Goal: Task Accomplishment & Management: Use online tool/utility

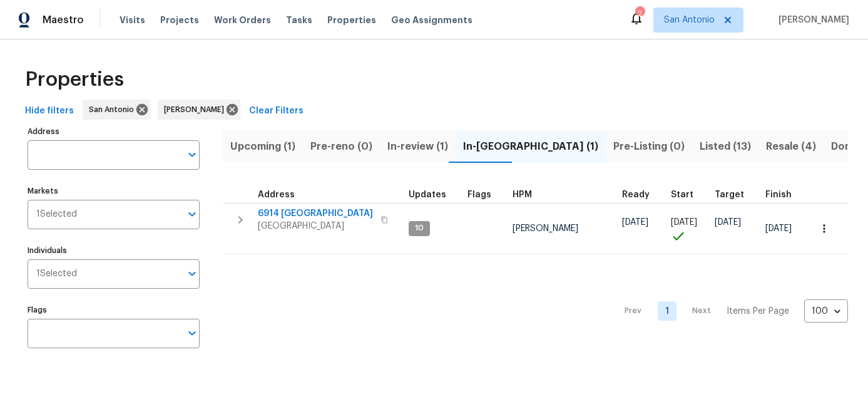
click at [240, 141] on span "Upcoming (1)" at bounding box center [262, 147] width 65 height 18
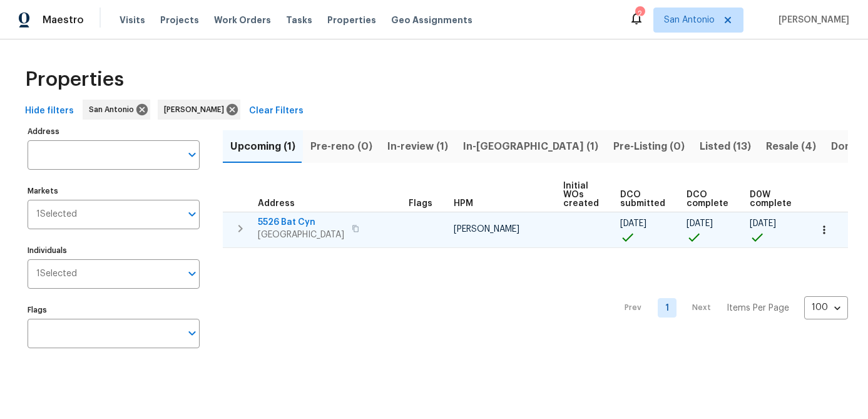
click at [821, 225] on icon "button" at bounding box center [824, 229] width 13 height 13
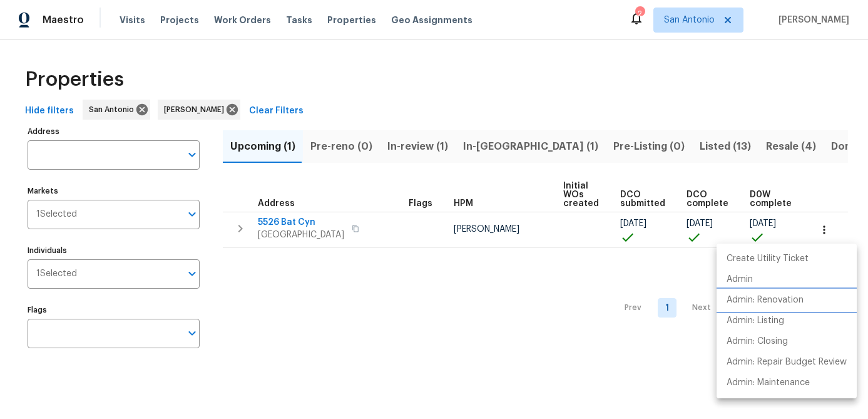
click at [734, 302] on p "Admin: Renovation" at bounding box center [764, 299] width 77 height 13
click at [392, 288] on div at bounding box center [434, 209] width 868 height 419
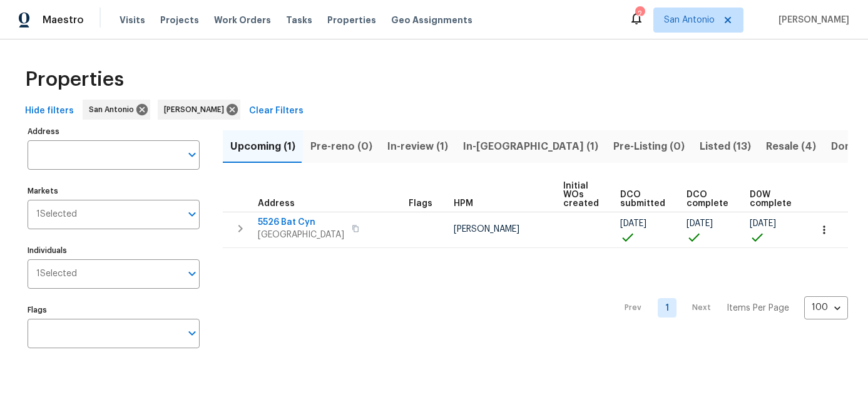
click at [338, 348] on div "Prev 1 Next Items Per Page 100 100 ​" at bounding box center [535, 304] width 625 height 113
click at [409, 147] on span "In-review (1)" at bounding box center [417, 147] width 61 height 18
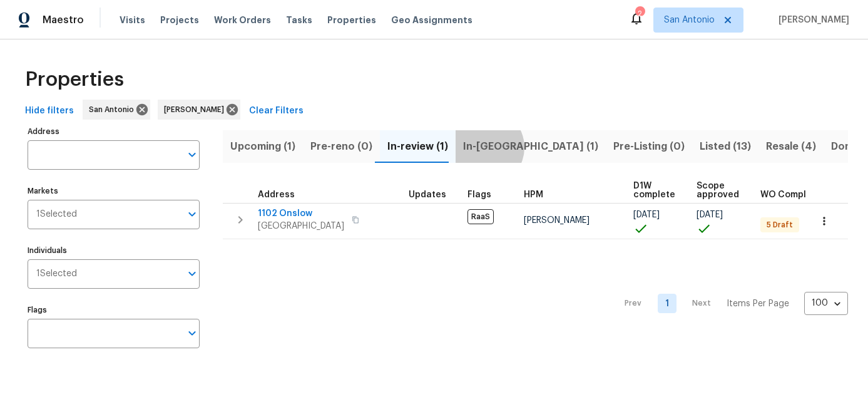
click at [479, 147] on span "In-reno (1)" at bounding box center [530, 147] width 135 height 18
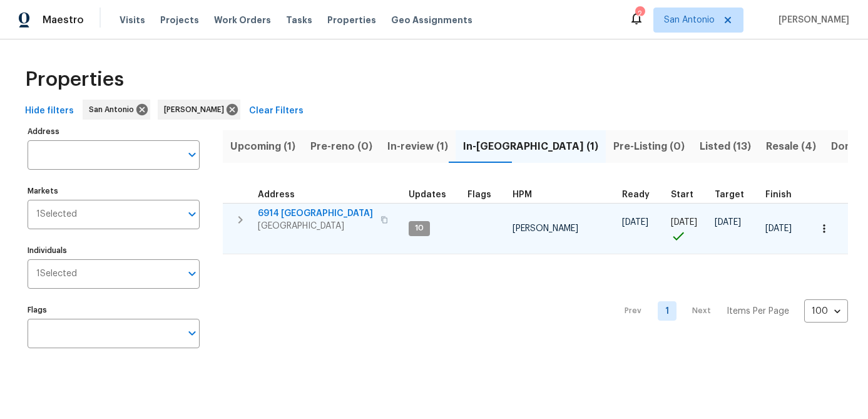
click at [283, 223] on span "San Antonio, TX 78242" at bounding box center [315, 226] width 115 height 13
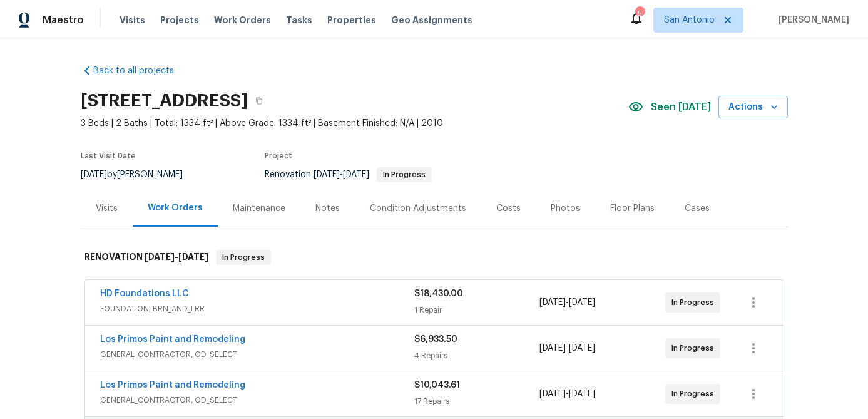
click at [322, 213] on div "Notes" at bounding box center [327, 208] width 24 height 13
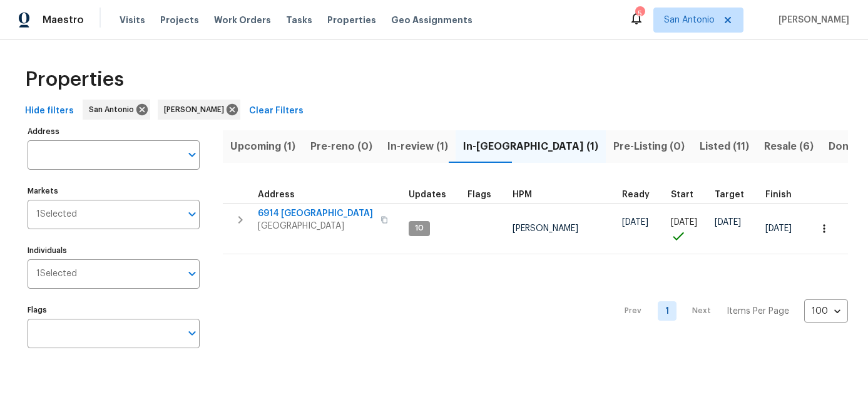
click at [700, 139] on span "Listed (11)" at bounding box center [724, 147] width 49 height 18
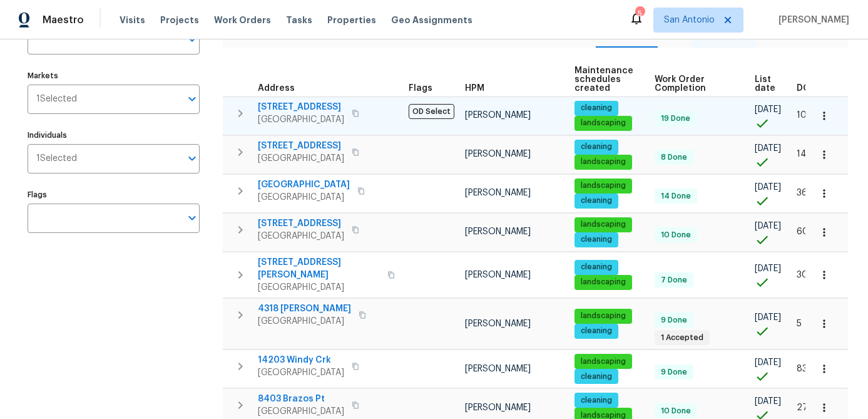
scroll to position [133, 0]
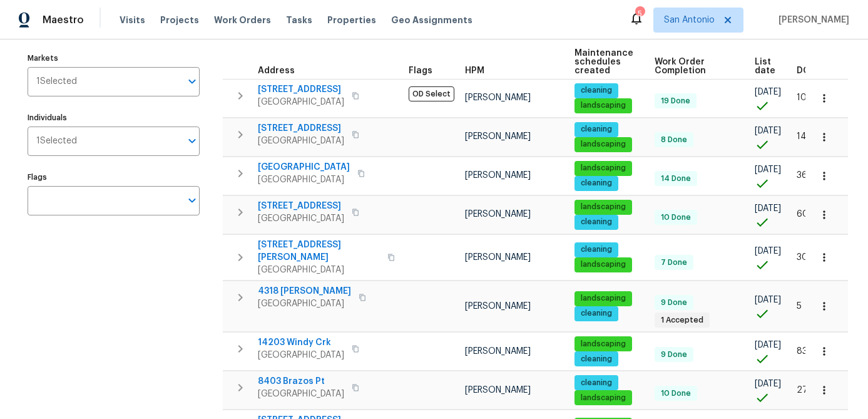
click at [756, 62] on span "List date" at bounding box center [765, 67] width 21 height 18
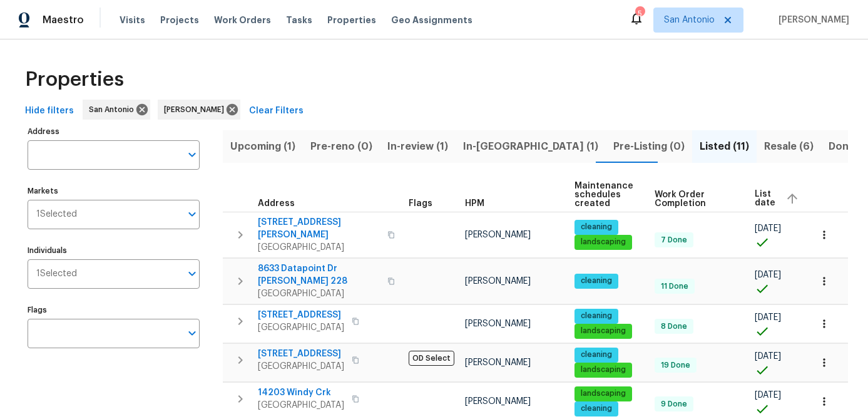
click at [764, 145] on span "Resale (6)" at bounding box center [788, 147] width 49 height 18
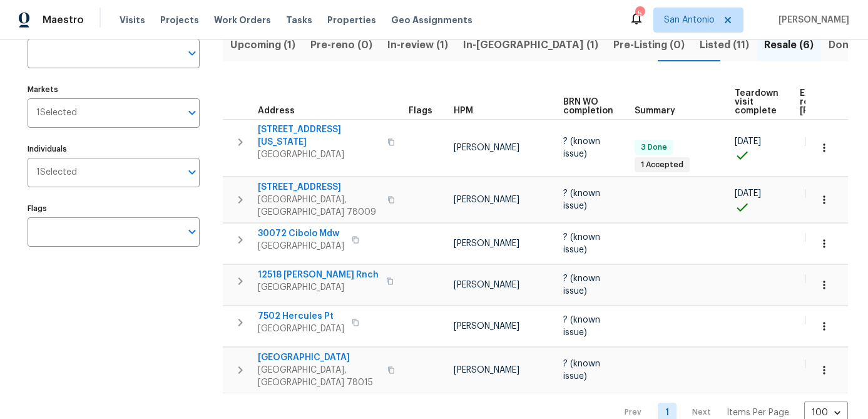
scroll to position [0, 108]
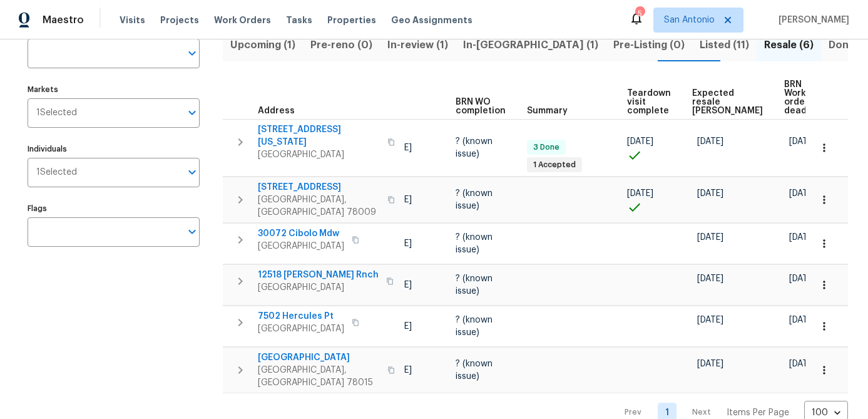
click at [696, 89] on span "Expected resale [PERSON_NAME]" at bounding box center [727, 102] width 71 height 26
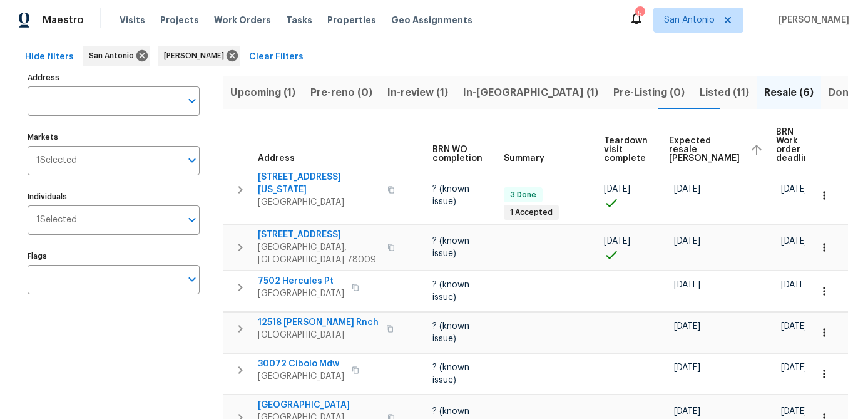
scroll to position [110, 0]
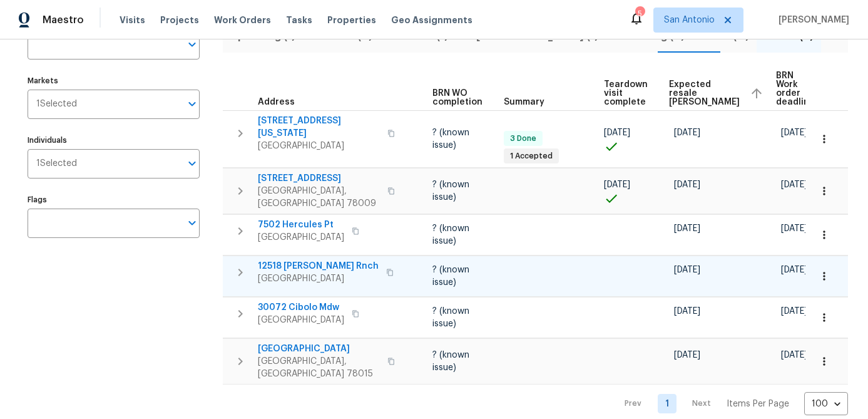
click at [824, 272] on icon "button" at bounding box center [824, 276] width 2 height 8
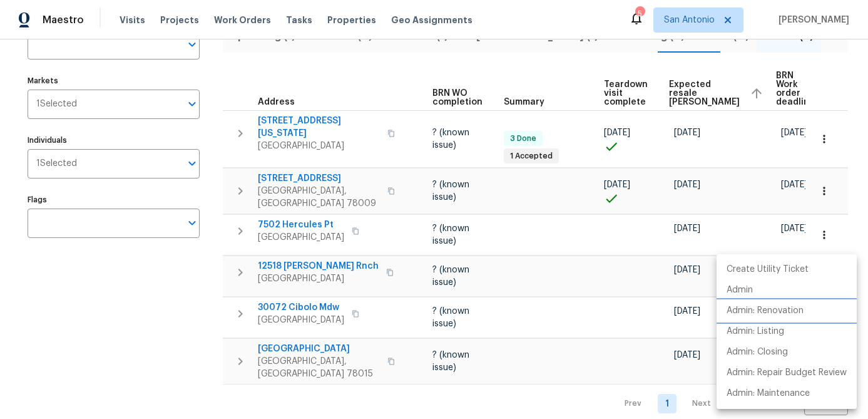
click at [779, 312] on p "Admin: Renovation" at bounding box center [764, 310] width 77 height 13
click at [150, 318] on div at bounding box center [434, 209] width 868 height 419
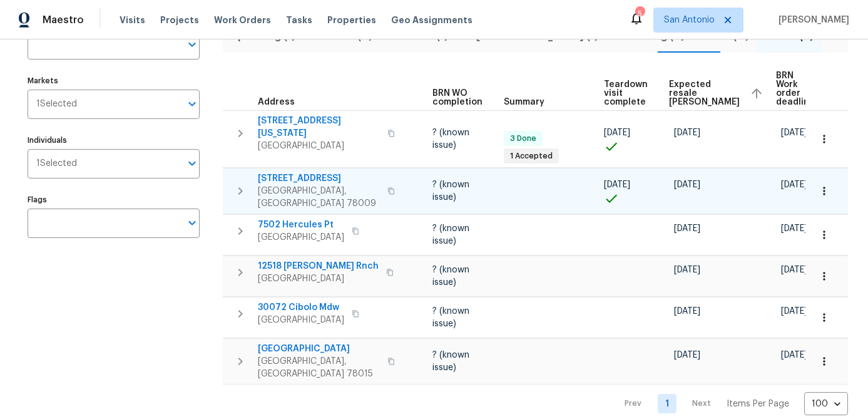
scroll to position [0, 0]
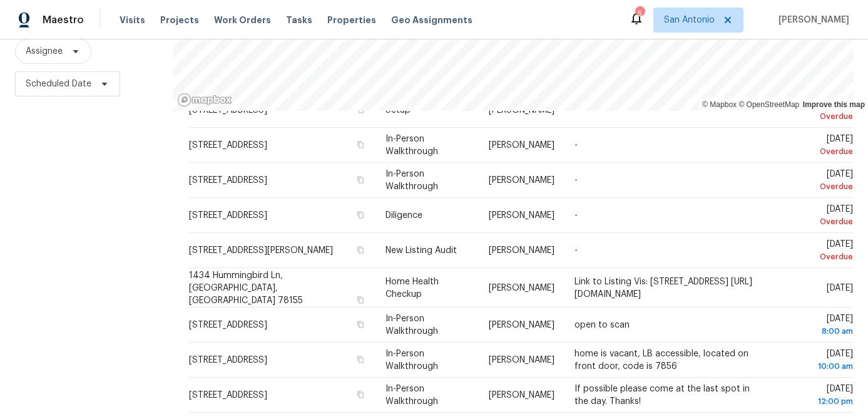
scroll to position [181, 0]
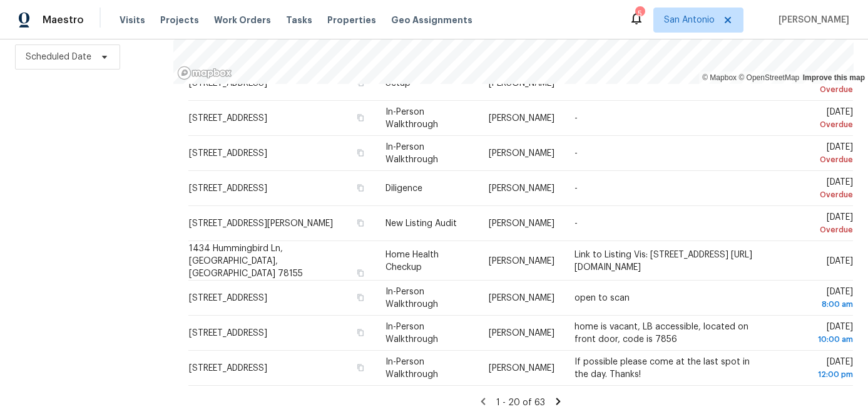
click at [555, 402] on icon at bounding box center [557, 400] width 11 height 11
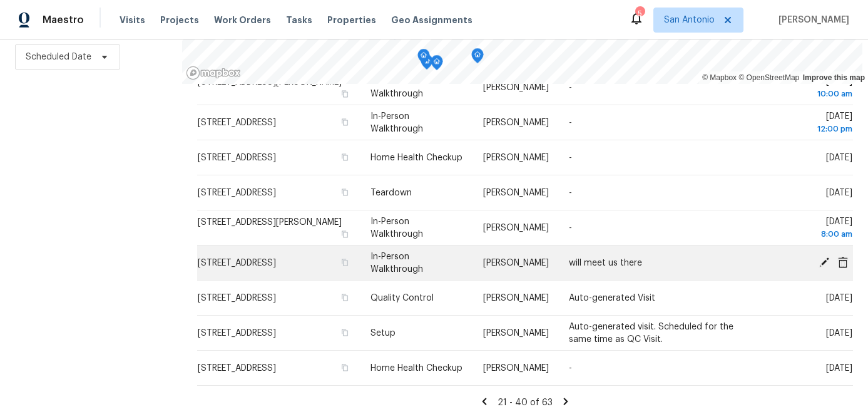
scroll to position [0, 0]
